Goal: Use online tool/utility: Utilize a website feature to perform a specific function

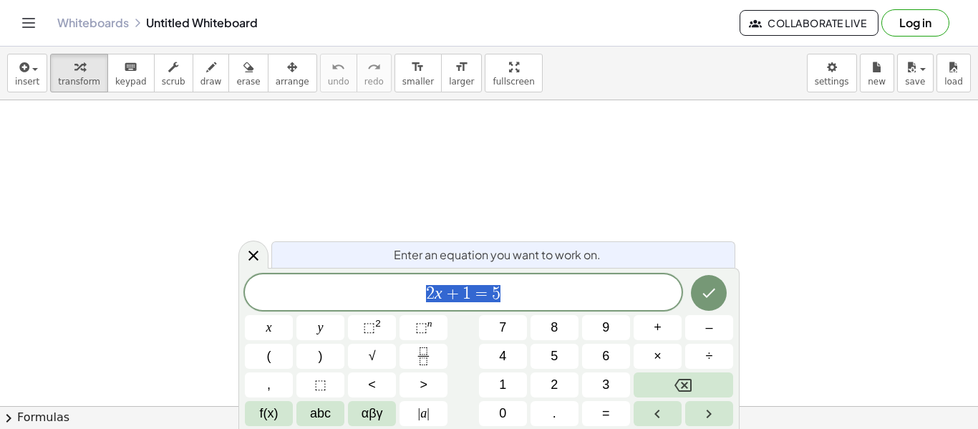
scroll to position [213, 0]
click at [548, 300] on span "2 x + 1 = 5" at bounding box center [463, 293] width 437 height 20
click at [709, 300] on icon "Done" at bounding box center [708, 292] width 17 height 17
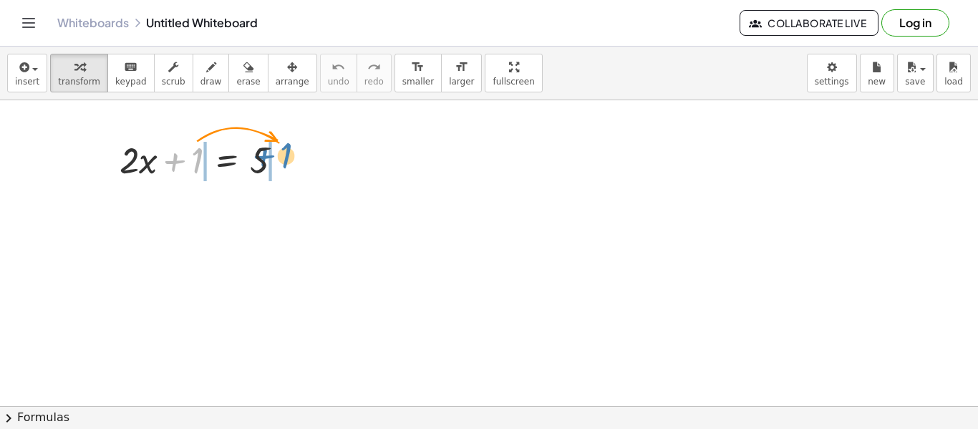
drag, startPoint x: 200, startPoint y: 153, endPoint x: 288, endPoint y: 146, distance: 89.0
click at [288, 146] on div at bounding box center [206, 159] width 189 height 49
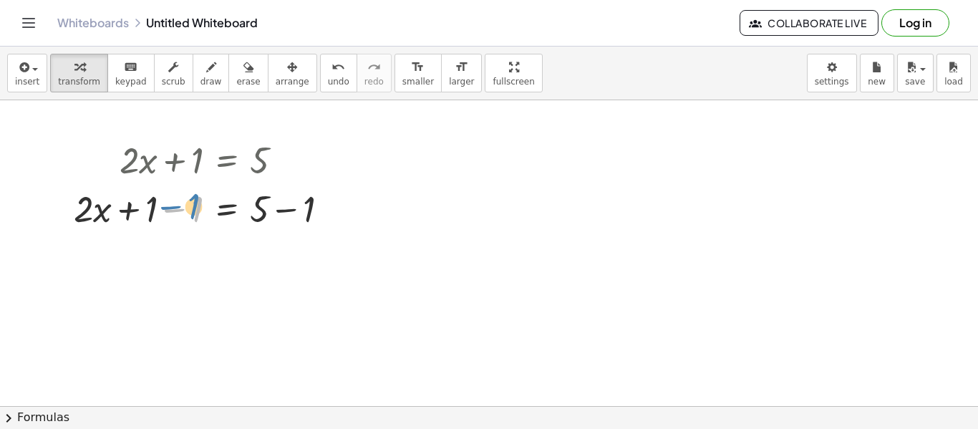
click at [189, 215] on div at bounding box center [207, 207] width 281 height 49
drag, startPoint x: 195, startPoint y: 170, endPoint x: 339, endPoint y: 193, distance: 145.7
click at [227, 160] on div "+ · 2 · x + 1 = 5 + · 2 · x = 5 + 1 − 1 + − 1" at bounding box center [227, 160] width 0 height 0
click at [334, 209] on div at bounding box center [333, 209] width 16 height 16
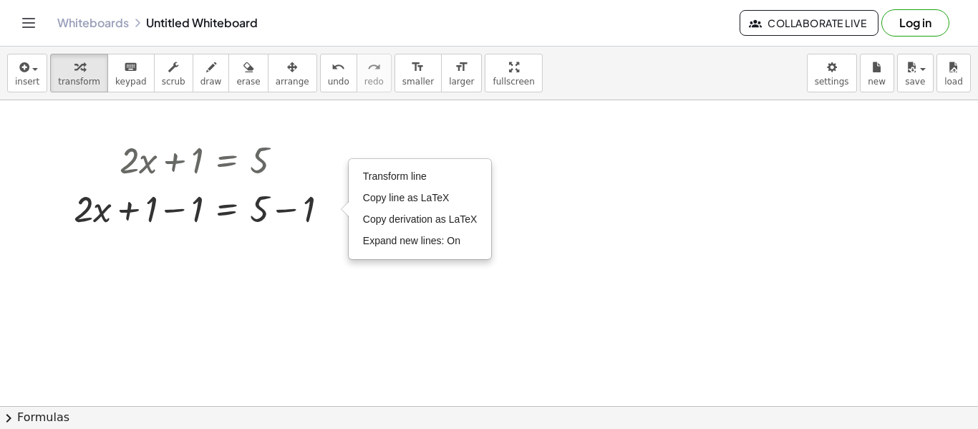
click at [314, 236] on div at bounding box center [489, 240] width 978 height 704
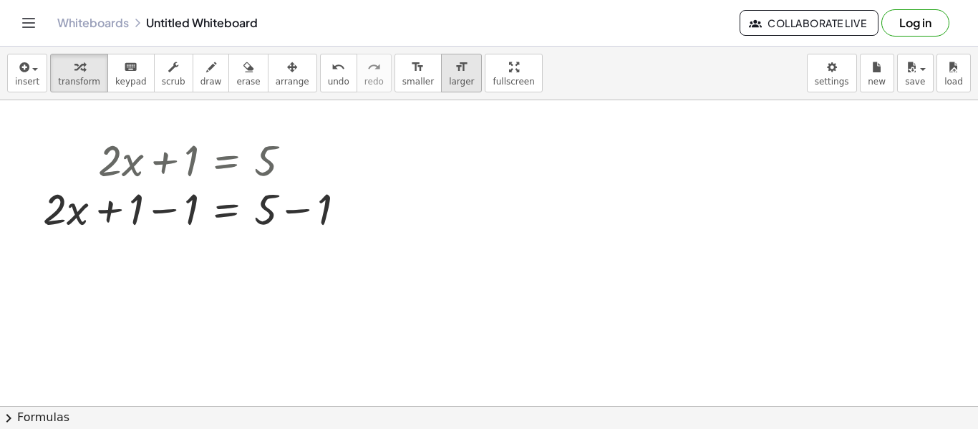
click at [455, 69] on icon "format_size" at bounding box center [462, 67] width 14 height 17
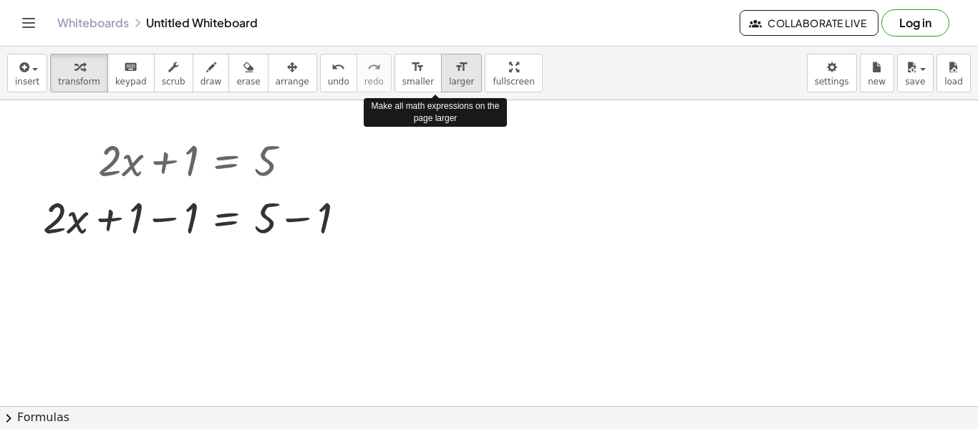
click at [455, 69] on icon "format_size" at bounding box center [462, 67] width 14 height 17
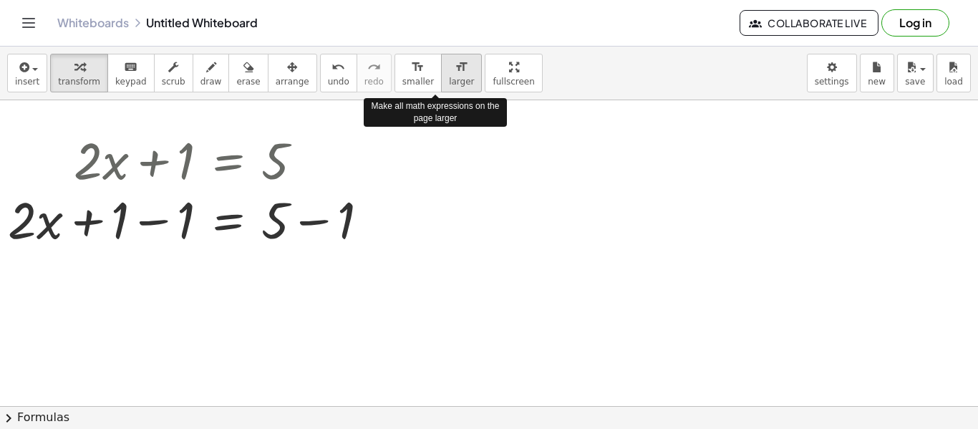
click at [455, 69] on icon "format_size" at bounding box center [462, 67] width 14 height 17
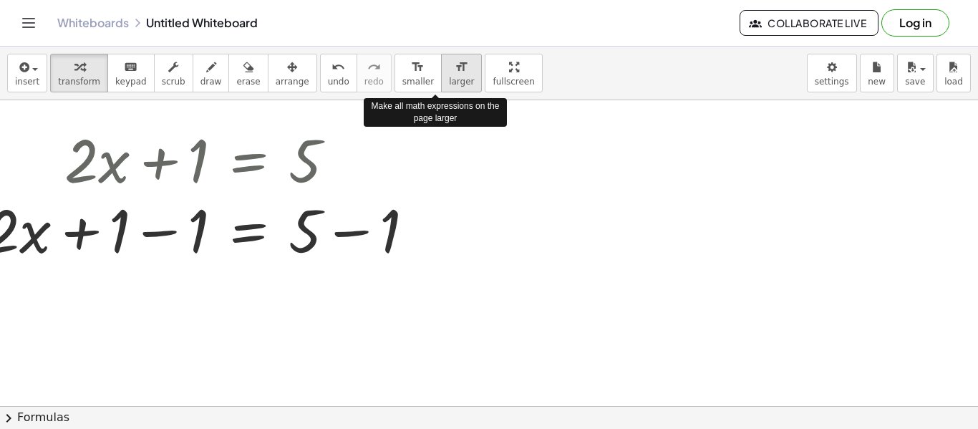
click at [455, 69] on icon "format_size" at bounding box center [462, 67] width 14 height 17
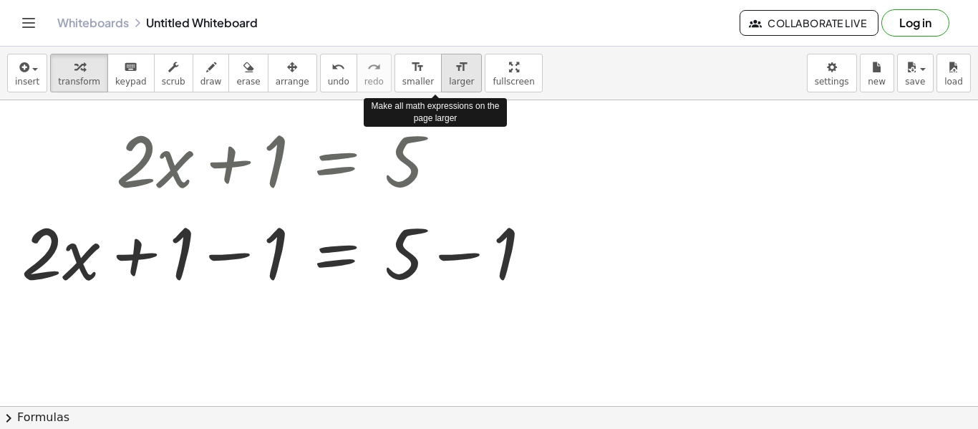
click at [455, 69] on icon "format_size" at bounding box center [462, 67] width 14 height 17
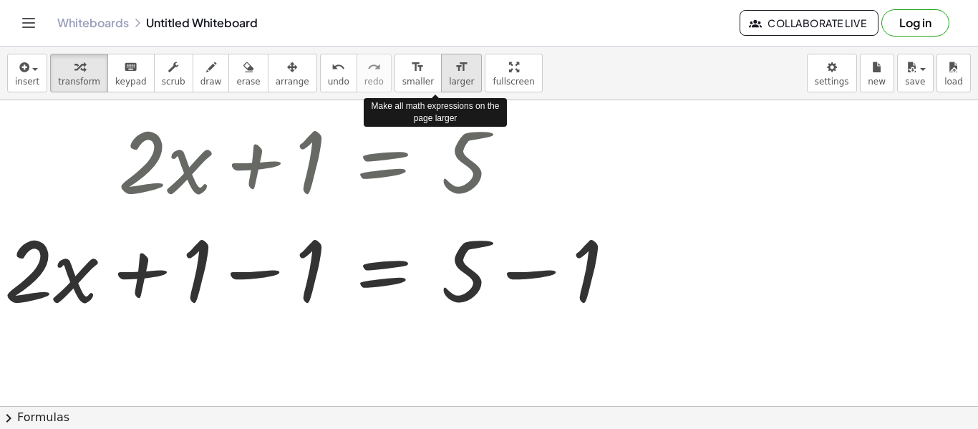
click at [455, 69] on icon "format_size" at bounding box center [462, 67] width 14 height 17
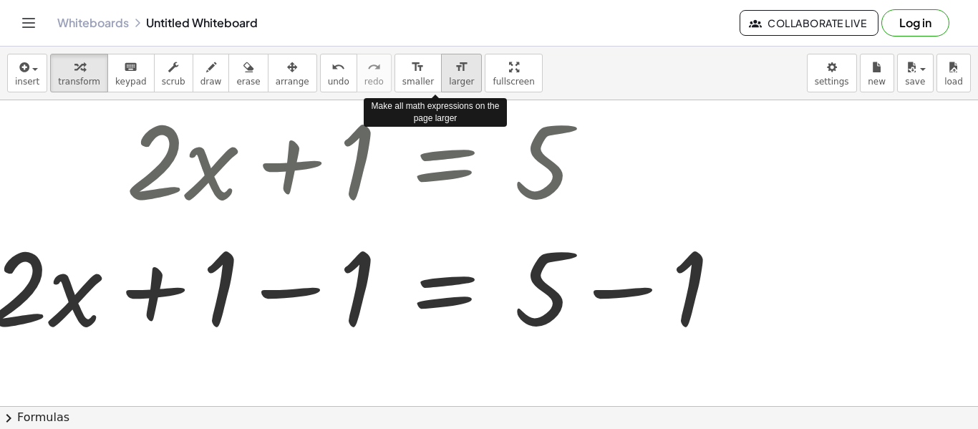
click at [455, 69] on icon "format_size" at bounding box center [462, 67] width 14 height 17
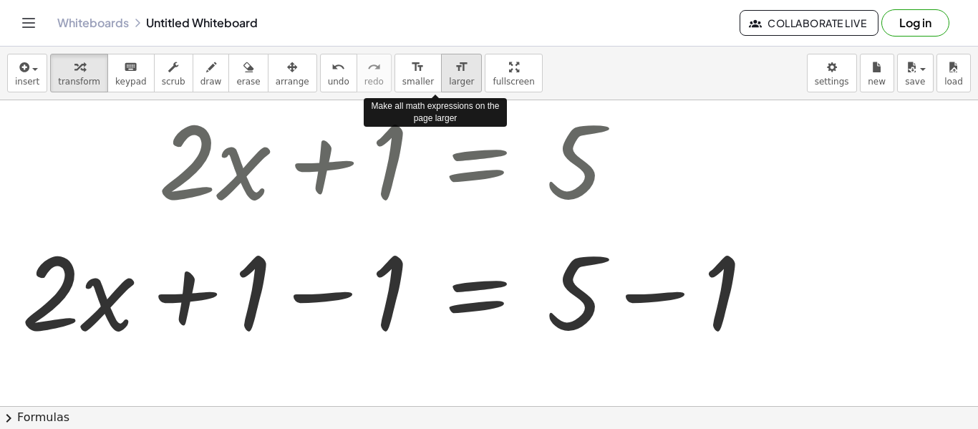
click at [455, 69] on icon "format_size" at bounding box center [462, 67] width 14 height 17
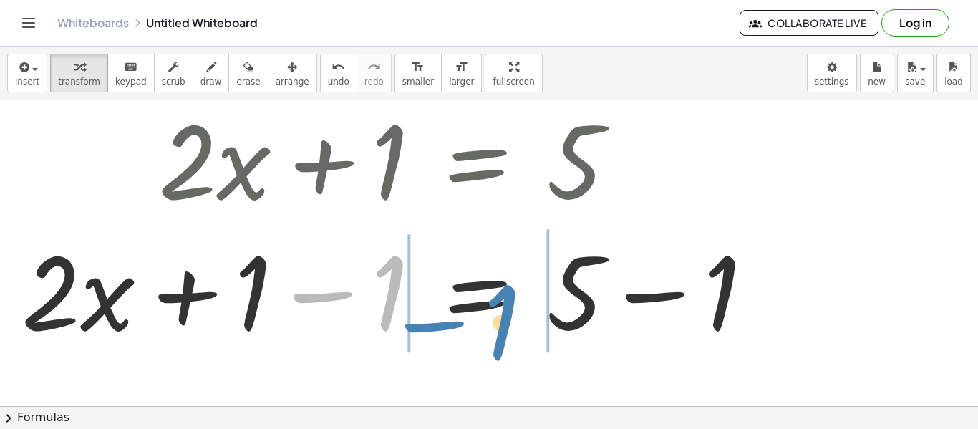
drag, startPoint x: 396, startPoint y: 303, endPoint x: 507, endPoint y: 331, distance: 114.6
click at [507, 331] on div at bounding box center [393, 289] width 758 height 131
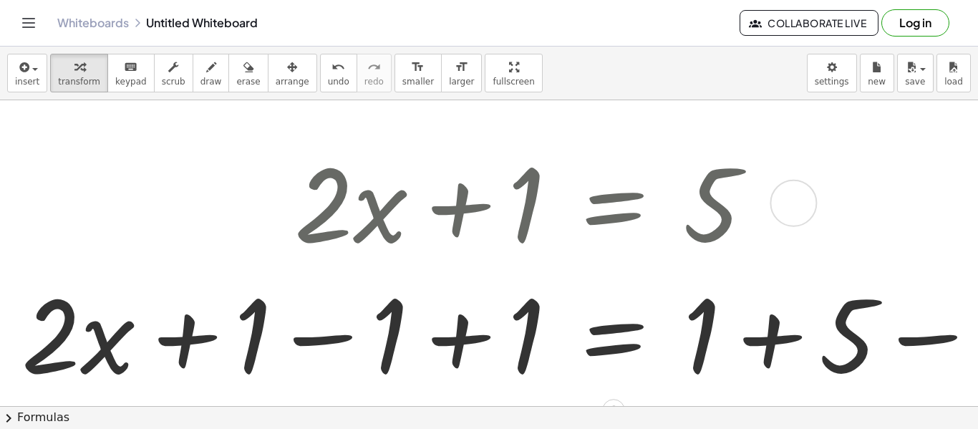
scroll to position [193, 0]
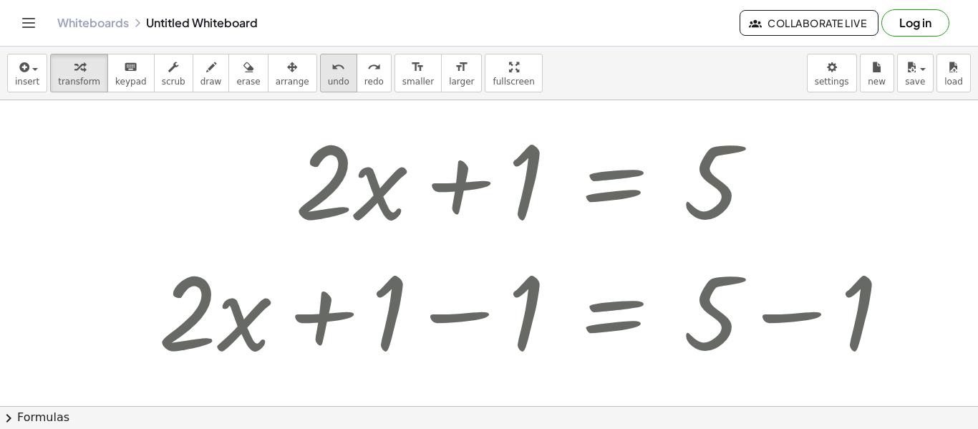
click at [328, 82] on span "undo" at bounding box center [338, 82] width 21 height 10
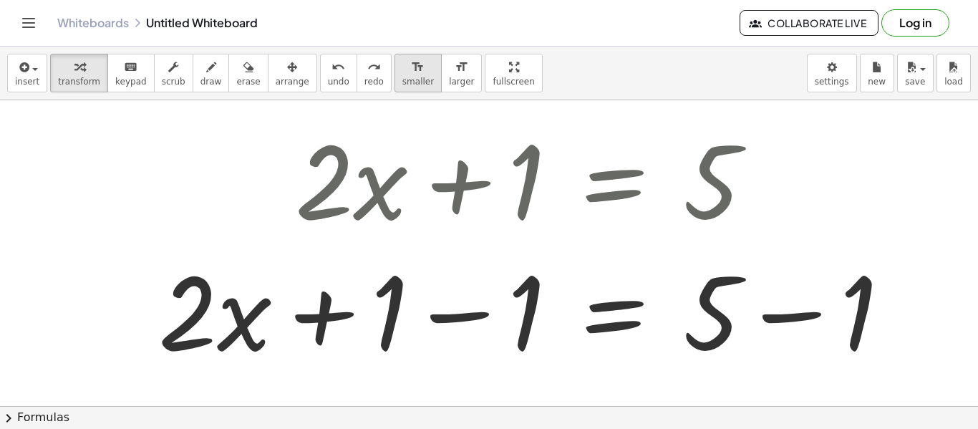
click at [404, 80] on span "smaller" at bounding box center [417, 82] width 31 height 10
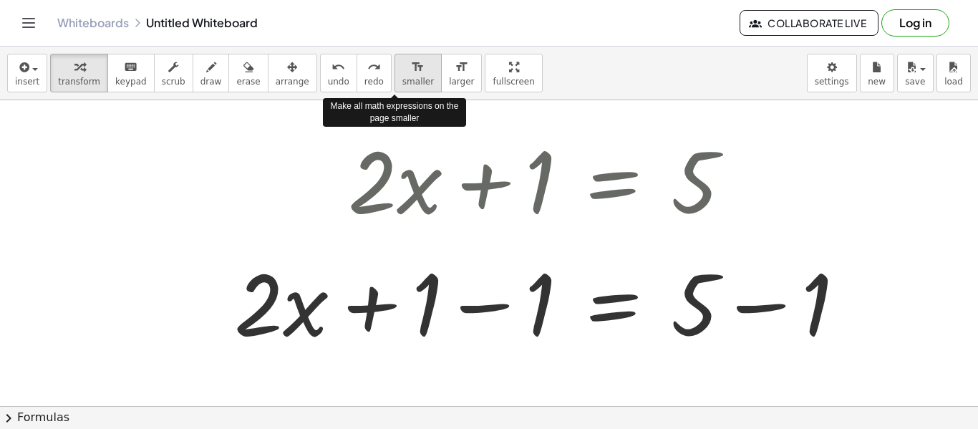
click at [404, 80] on span "smaller" at bounding box center [417, 82] width 31 height 10
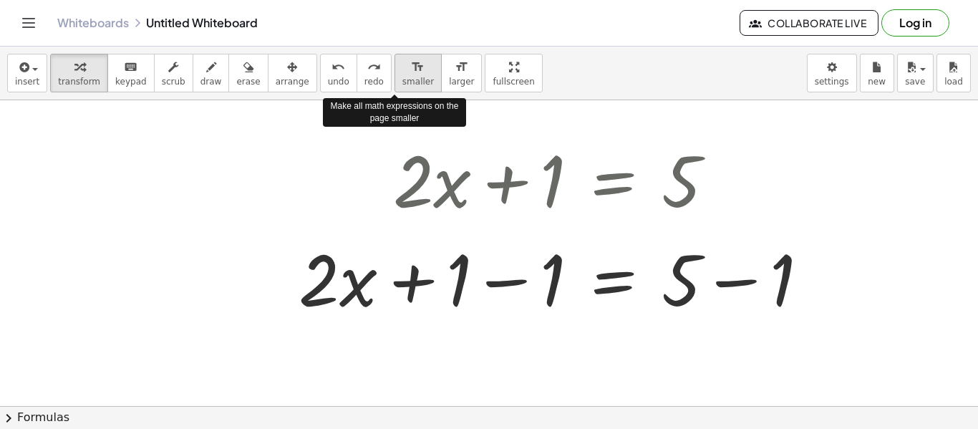
click at [404, 80] on span "smaller" at bounding box center [417, 82] width 31 height 10
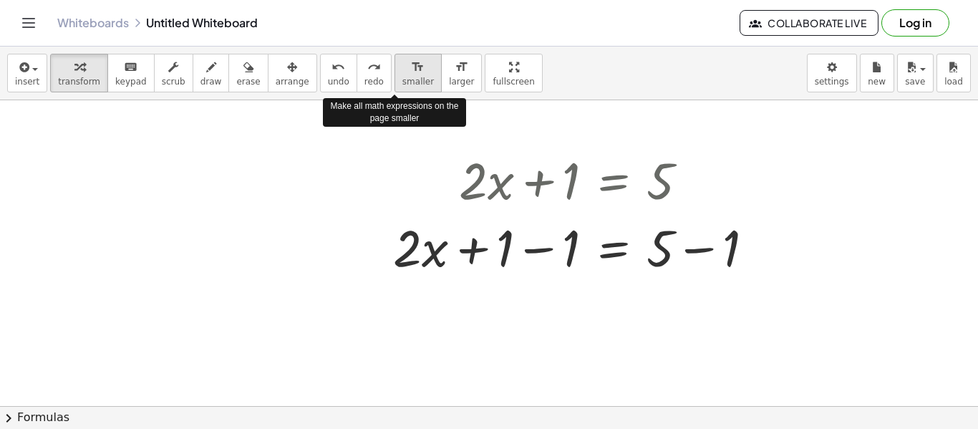
click at [404, 80] on span "smaller" at bounding box center [417, 82] width 31 height 10
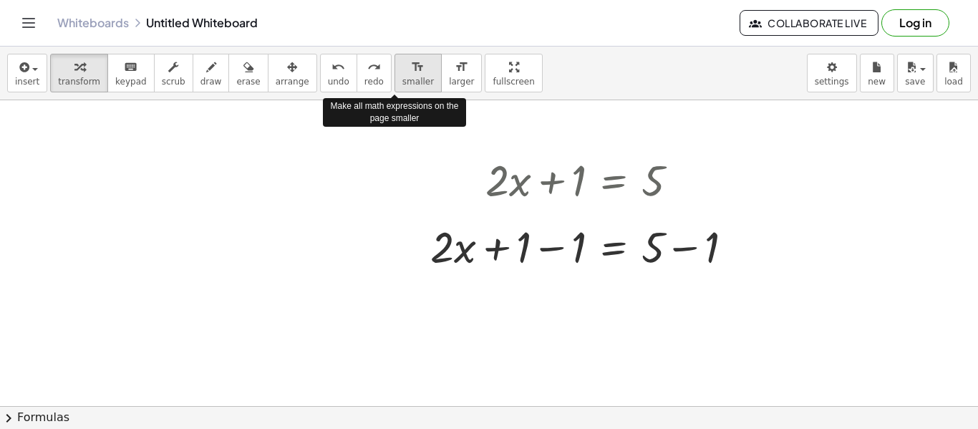
click at [404, 80] on span "smaller" at bounding box center [417, 82] width 31 height 10
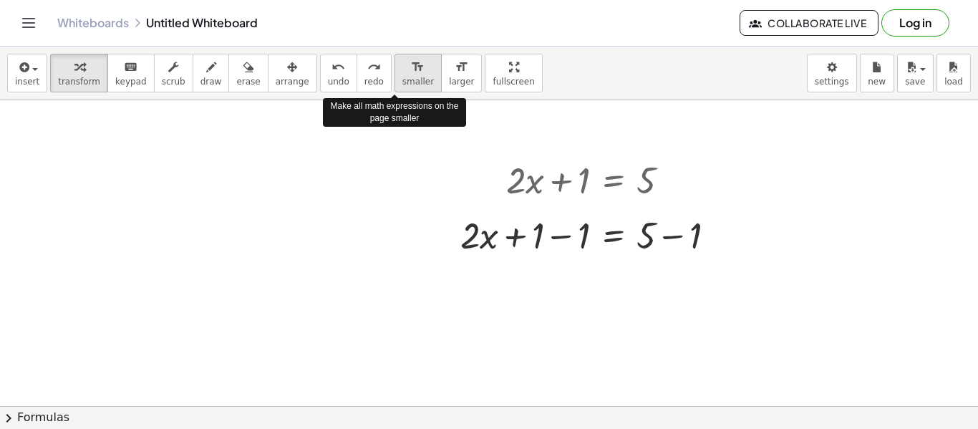
click at [404, 80] on span "smaller" at bounding box center [417, 82] width 31 height 10
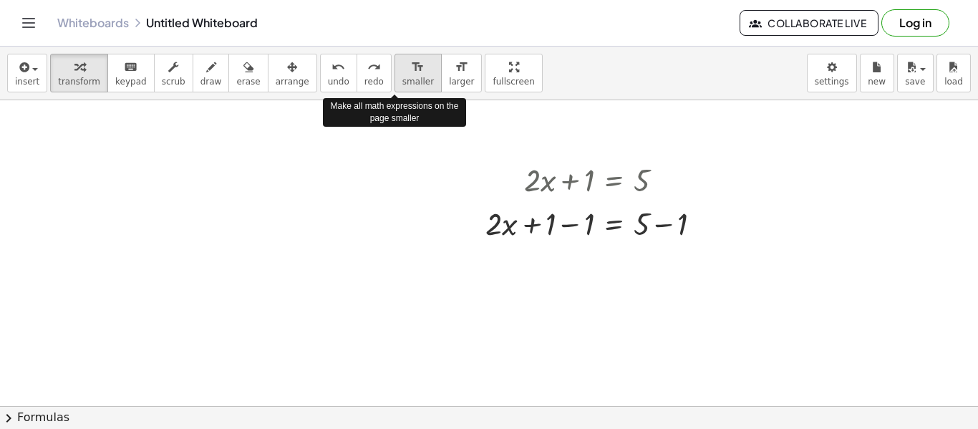
click at [404, 80] on span "smaller" at bounding box center [417, 82] width 31 height 10
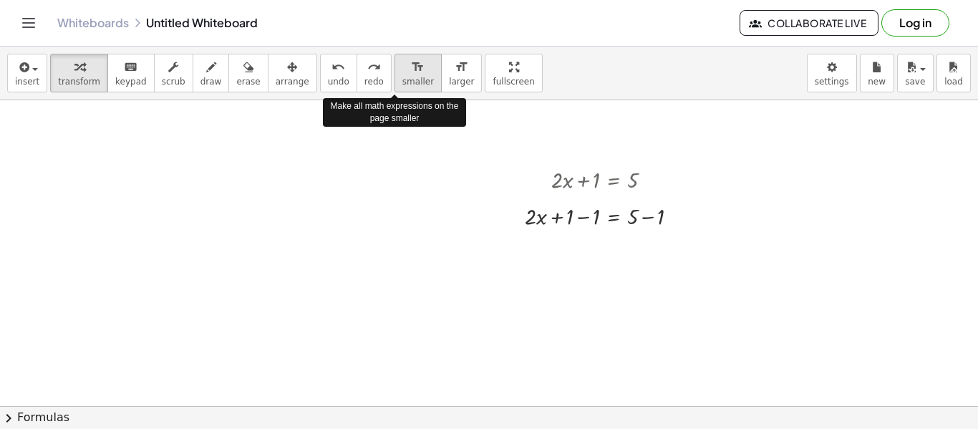
click at [404, 80] on span "smaller" at bounding box center [417, 82] width 31 height 10
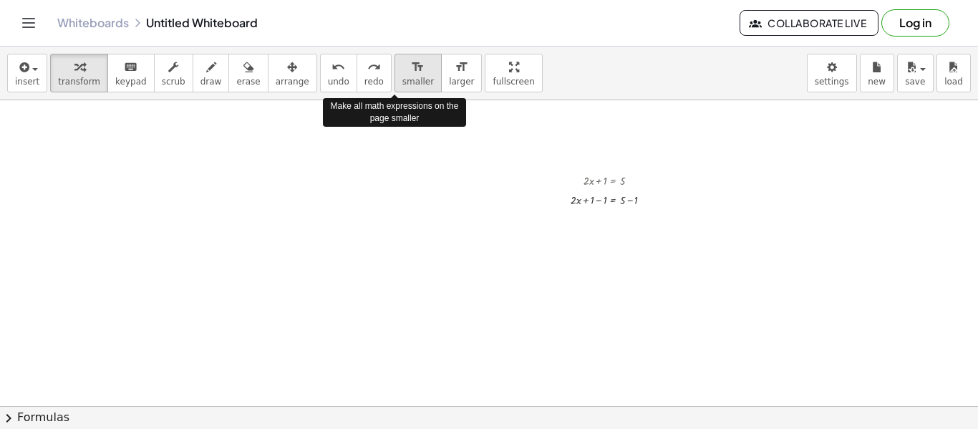
click at [404, 80] on span "smaller" at bounding box center [417, 82] width 31 height 10
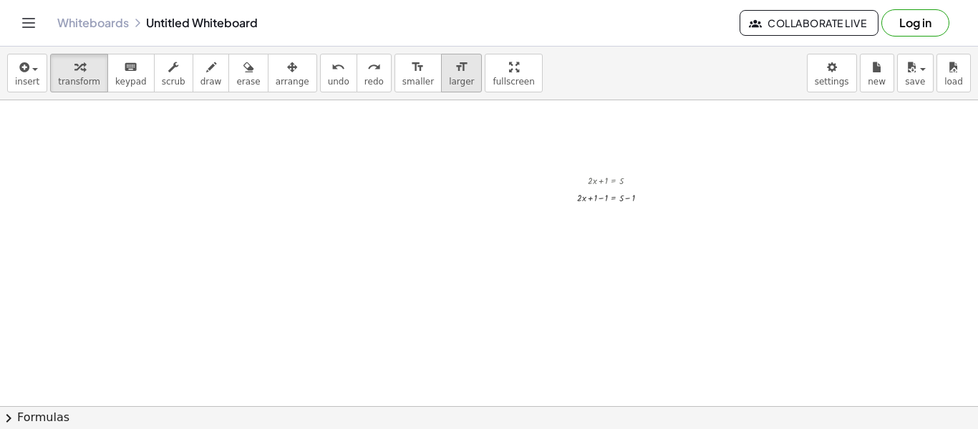
click at [449, 78] on span "larger" at bounding box center [461, 82] width 25 height 10
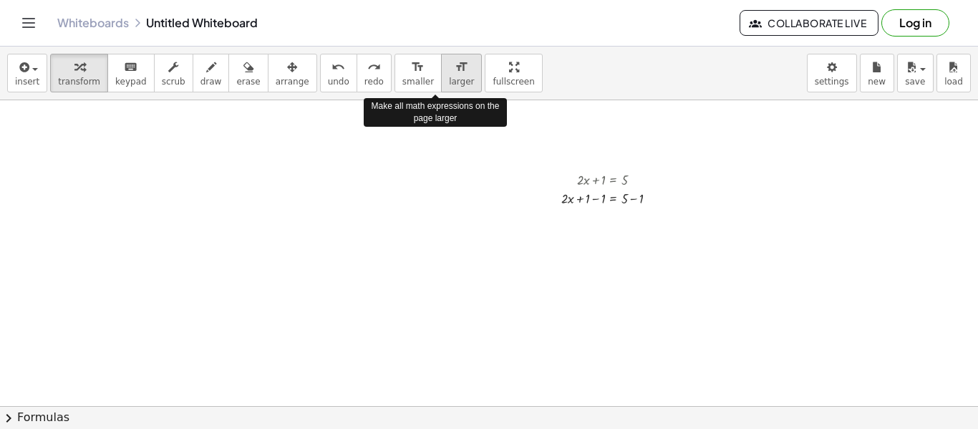
click at [449, 78] on span "larger" at bounding box center [461, 82] width 25 height 10
